Goal: Transaction & Acquisition: Purchase product/service

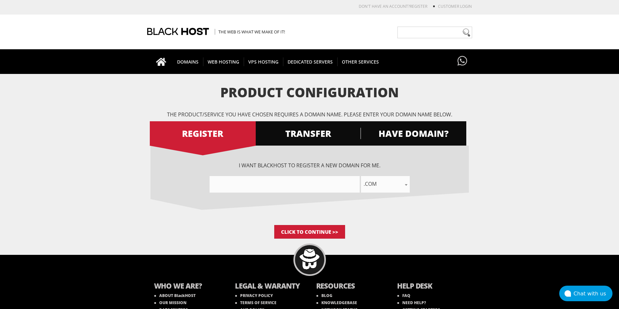
click at [313, 241] on body "CAD CHF EUR GBP JPY MKD RUB USD Don't have an account? REGISTER Customer Login …" at bounding box center [309, 175] width 619 height 345
click at [309, 231] on input "Click to Continue >>" at bounding box center [309, 232] width 71 height 14
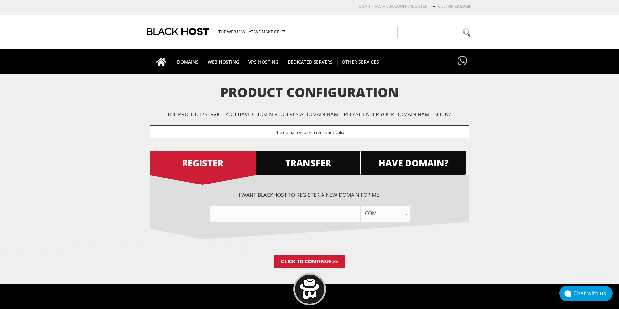
click at [391, 160] on span "HAVE DOMAIN?" at bounding box center [413, 162] width 106 height 11
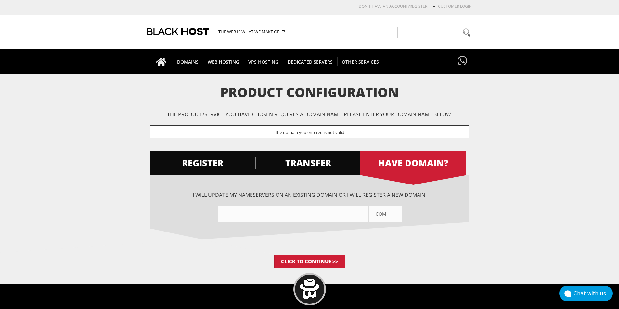
click at [326, 166] on span "TRANSFER" at bounding box center [308, 162] width 106 height 11
